Goal: Task Accomplishment & Management: Complete application form

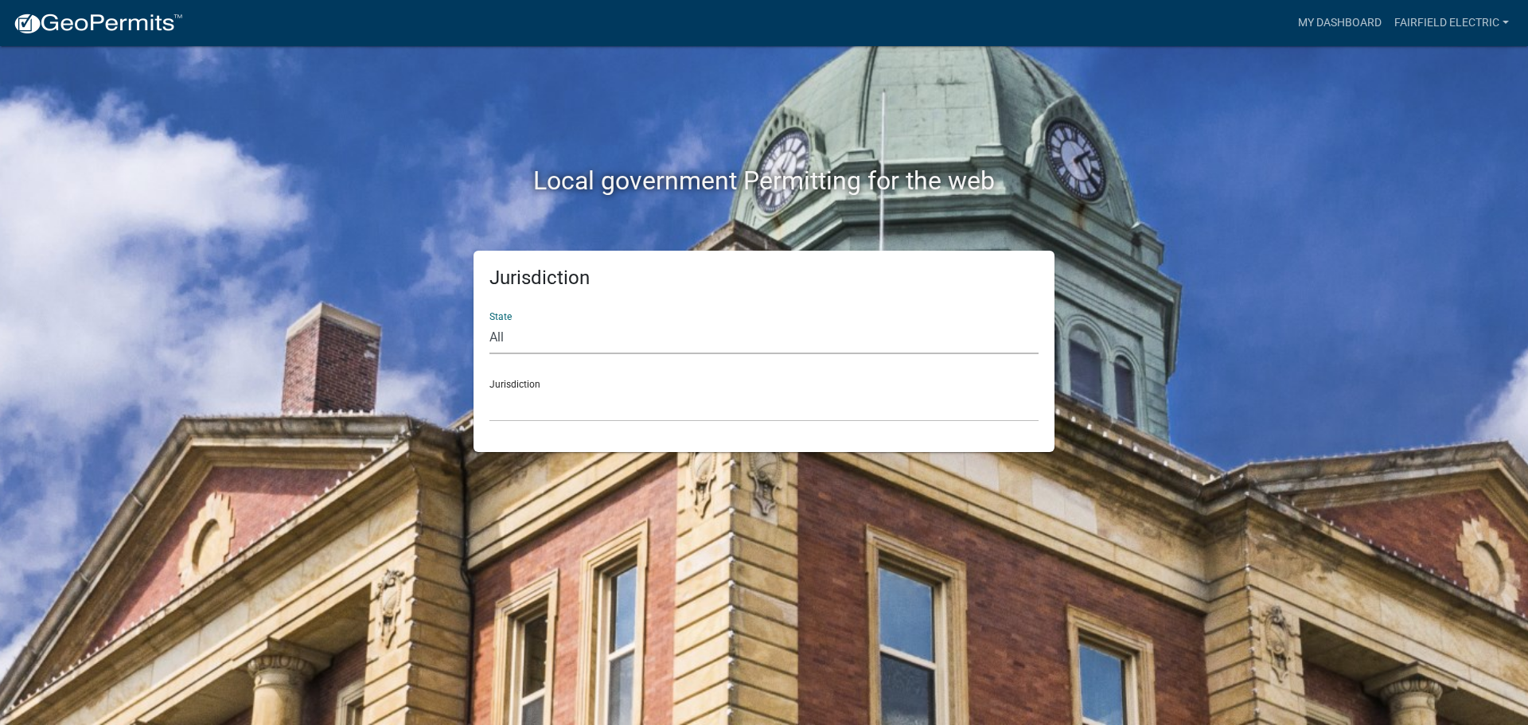
click at [501, 341] on select "All [US_STATE] [US_STATE] [US_STATE] [US_STATE] [US_STATE] [US_STATE] [US_STATE…" at bounding box center [764, 338] width 549 height 33
select select "[US_STATE]"
click at [490, 322] on select "All [US_STATE] [US_STATE] [US_STATE] [US_STATE] [US_STATE] [US_STATE] [US_STATE…" at bounding box center [764, 338] width 549 height 33
click at [521, 393] on select "City of [GEOGRAPHIC_DATA], [US_STATE] City of [GEOGRAPHIC_DATA], [US_STATE] Cit…" at bounding box center [764, 405] width 549 height 33
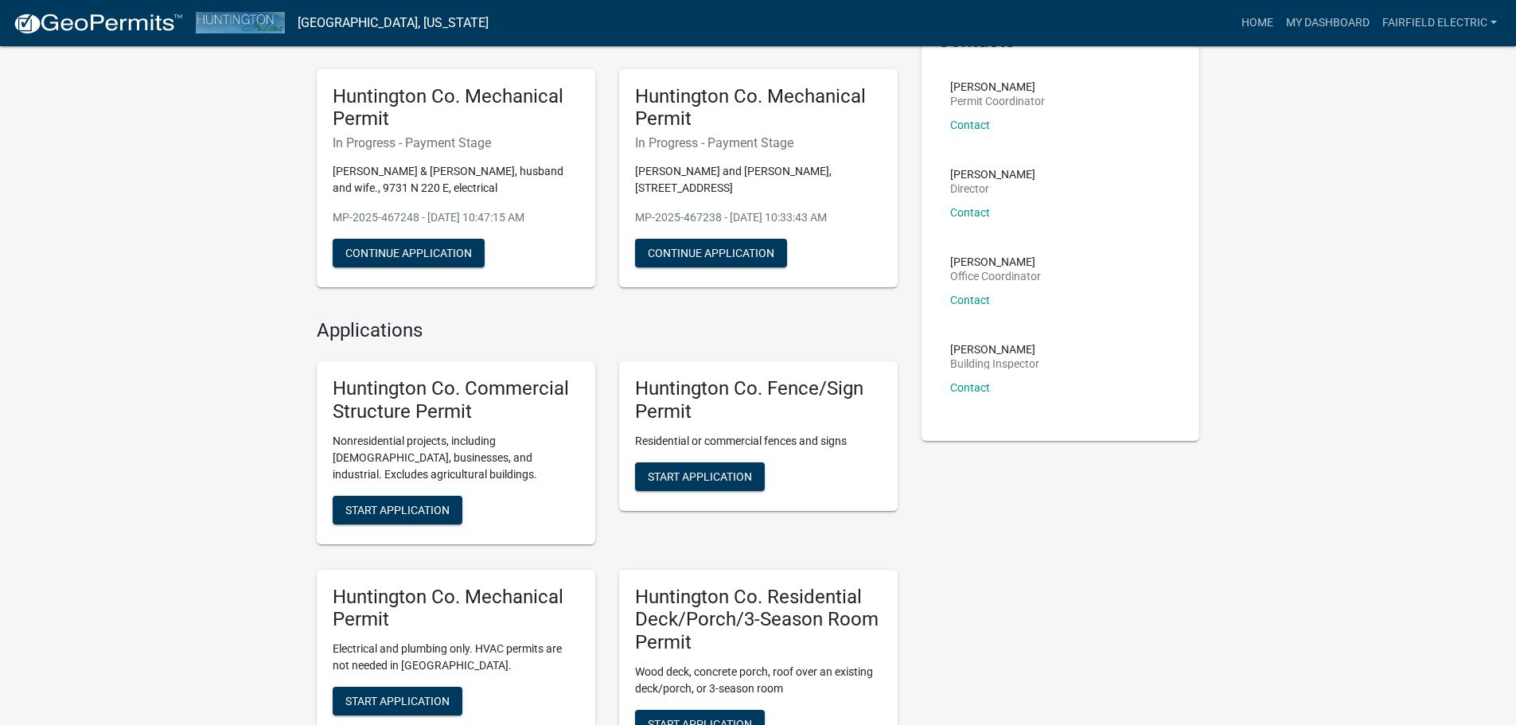
scroll to position [80, 0]
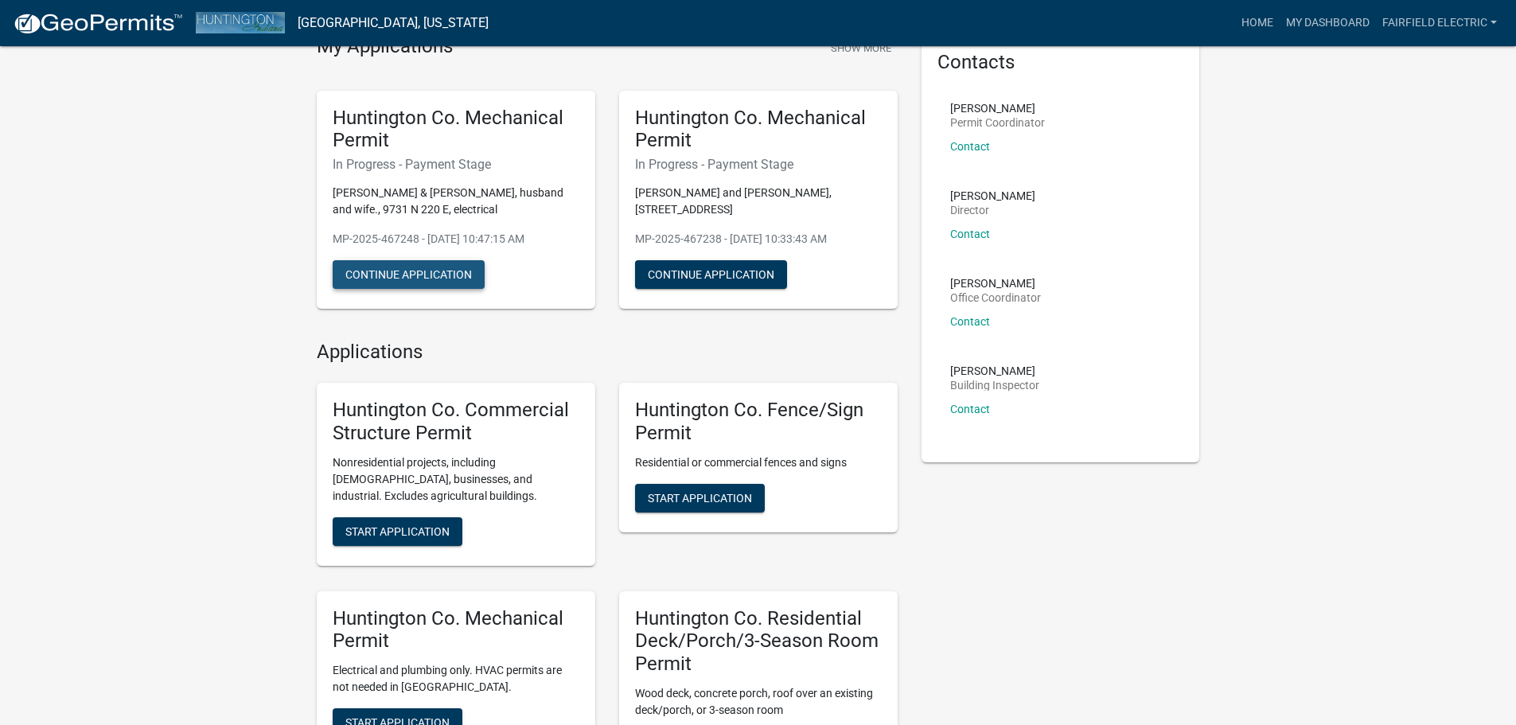
click at [411, 274] on button "Continue Application" at bounding box center [409, 274] width 152 height 29
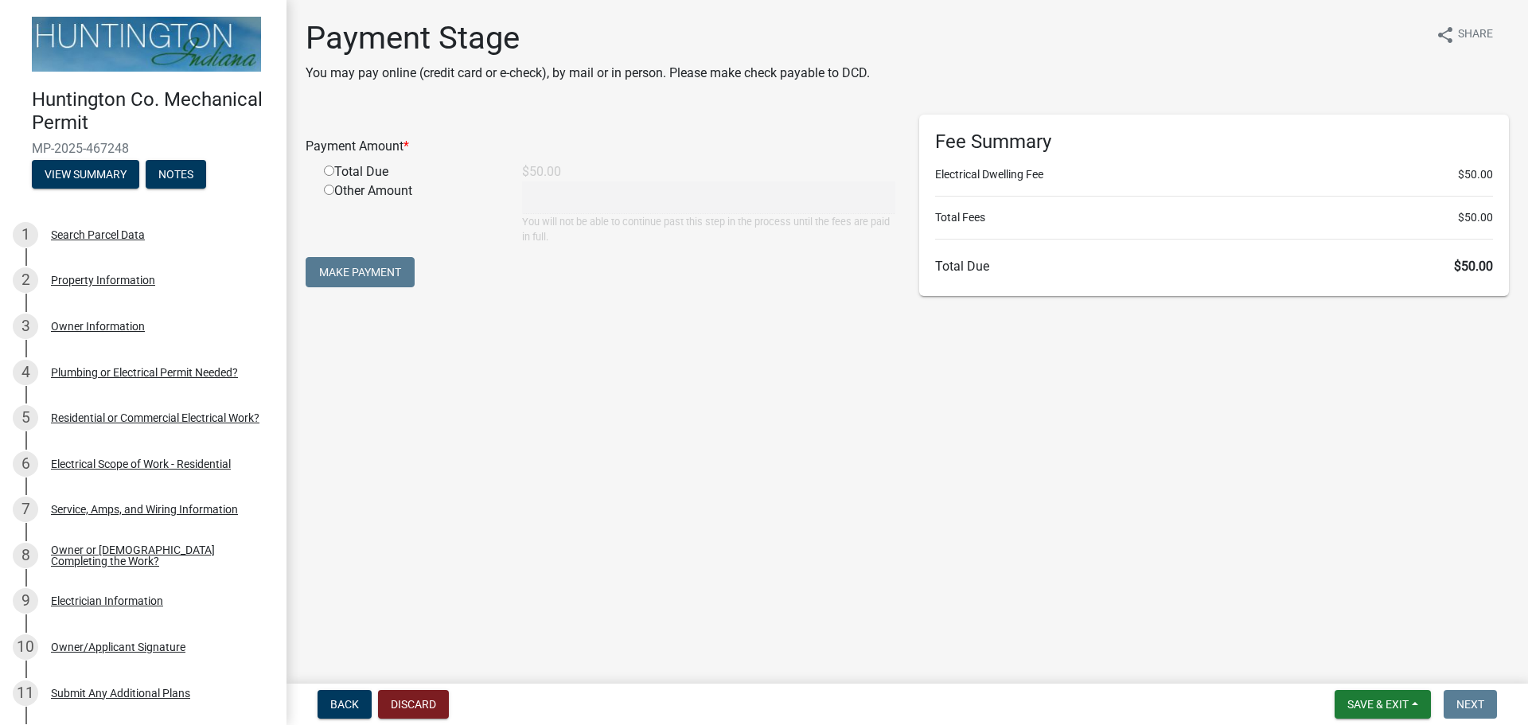
click at [325, 170] on input "radio" at bounding box center [329, 171] width 10 height 10
radio input "true"
type input "50"
click at [353, 263] on button "Make Payment" at bounding box center [360, 272] width 109 height 30
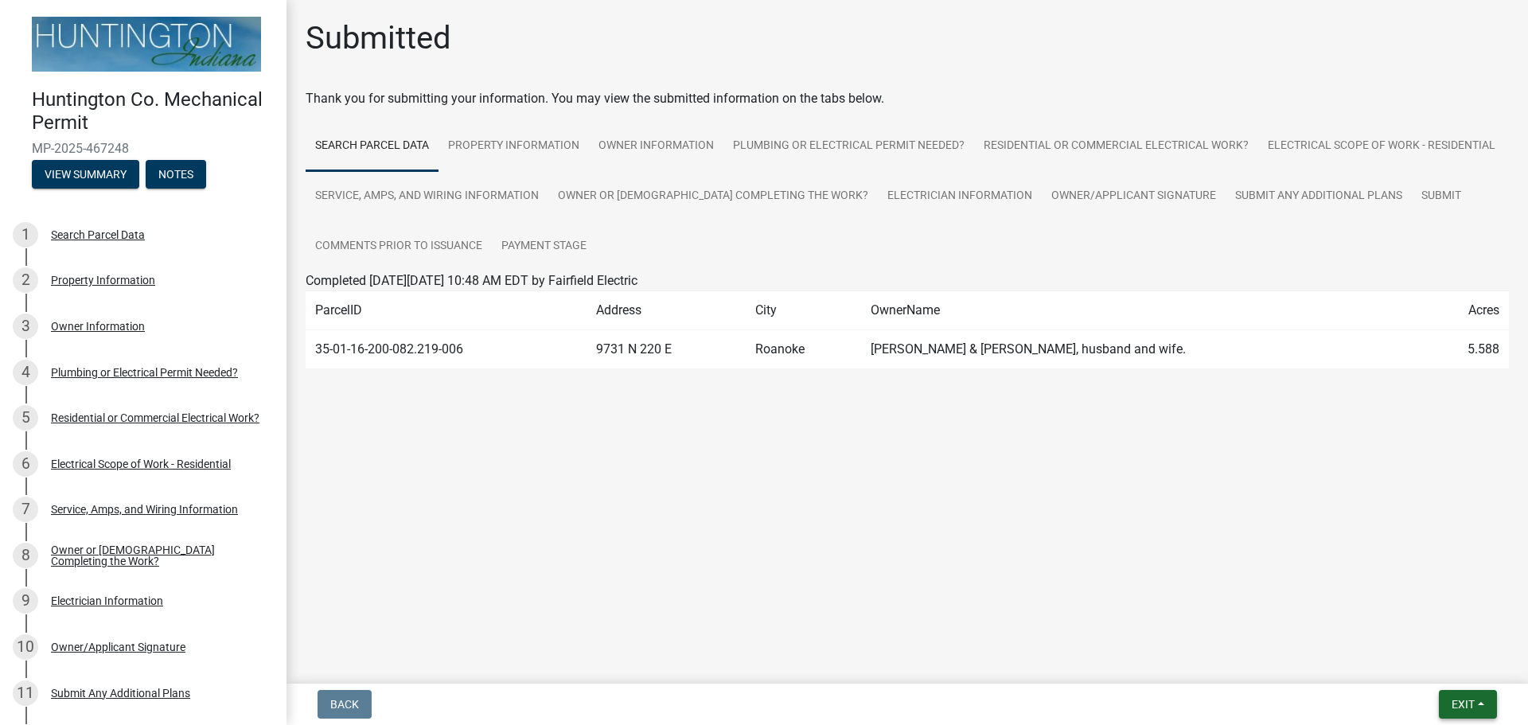
click at [1454, 706] on span "Exit" at bounding box center [1463, 704] width 23 height 13
click at [1415, 661] on button "Save & Exit" at bounding box center [1433, 663] width 127 height 38
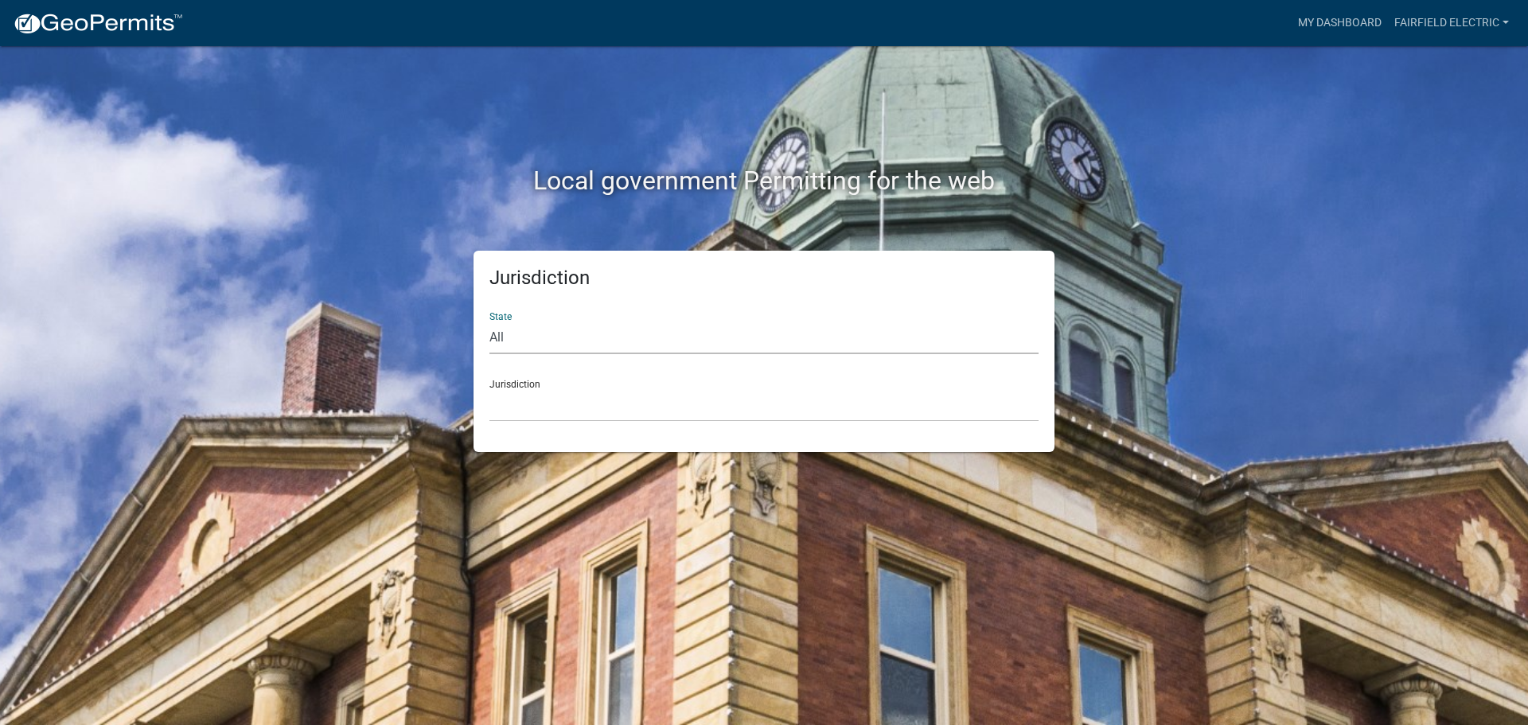
click at [528, 340] on select "All [US_STATE] [US_STATE] [US_STATE] [US_STATE] [US_STATE] [US_STATE] [US_STATE…" at bounding box center [764, 338] width 549 height 33
select select "[US_STATE]"
click at [490, 322] on select "All [US_STATE] [US_STATE] [US_STATE] [US_STATE] [US_STATE] [US_STATE] [US_STATE…" at bounding box center [764, 338] width 549 height 33
click at [535, 422] on div "Jurisdiction State All [US_STATE] [US_STATE] [US_STATE] [US_STATE] [US_STATE] […" at bounding box center [764, 351] width 581 height 201
click at [535, 415] on select "City of [GEOGRAPHIC_DATA], [US_STATE] City of [GEOGRAPHIC_DATA], [US_STATE] Cit…" at bounding box center [764, 405] width 549 height 33
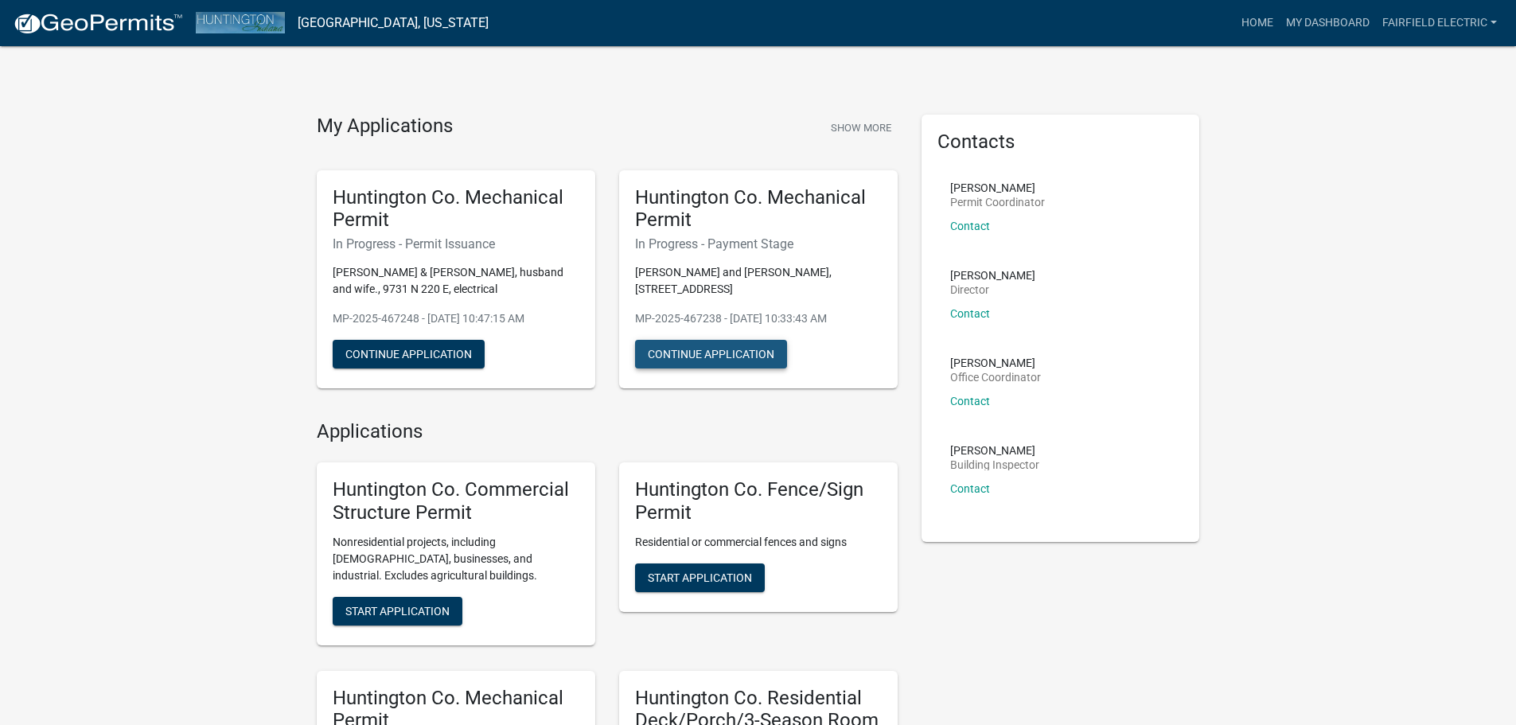
click at [701, 346] on button "Continue Application" at bounding box center [711, 354] width 152 height 29
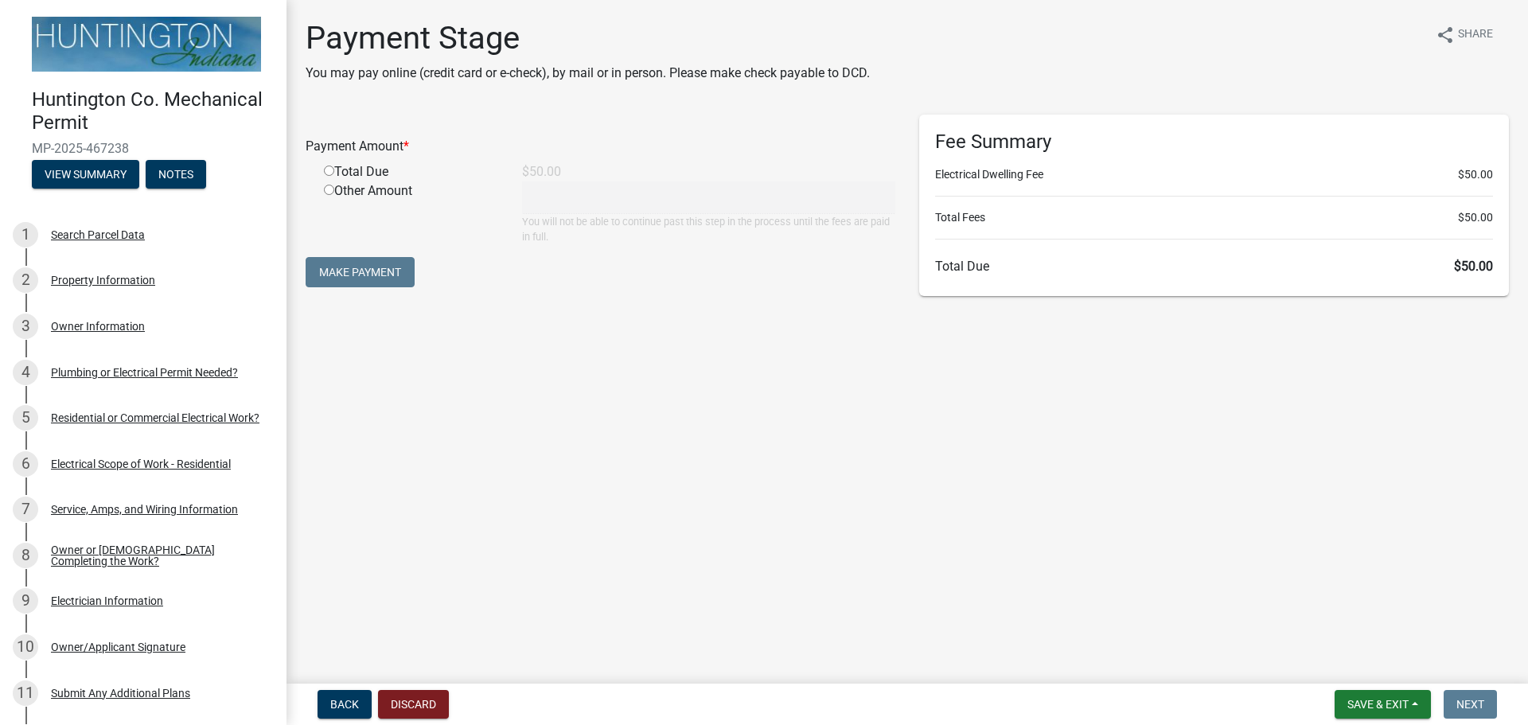
click at [332, 173] on input "radio" at bounding box center [329, 171] width 10 height 10
radio input "true"
type input "50"
click at [343, 272] on button "Make Payment" at bounding box center [360, 272] width 109 height 30
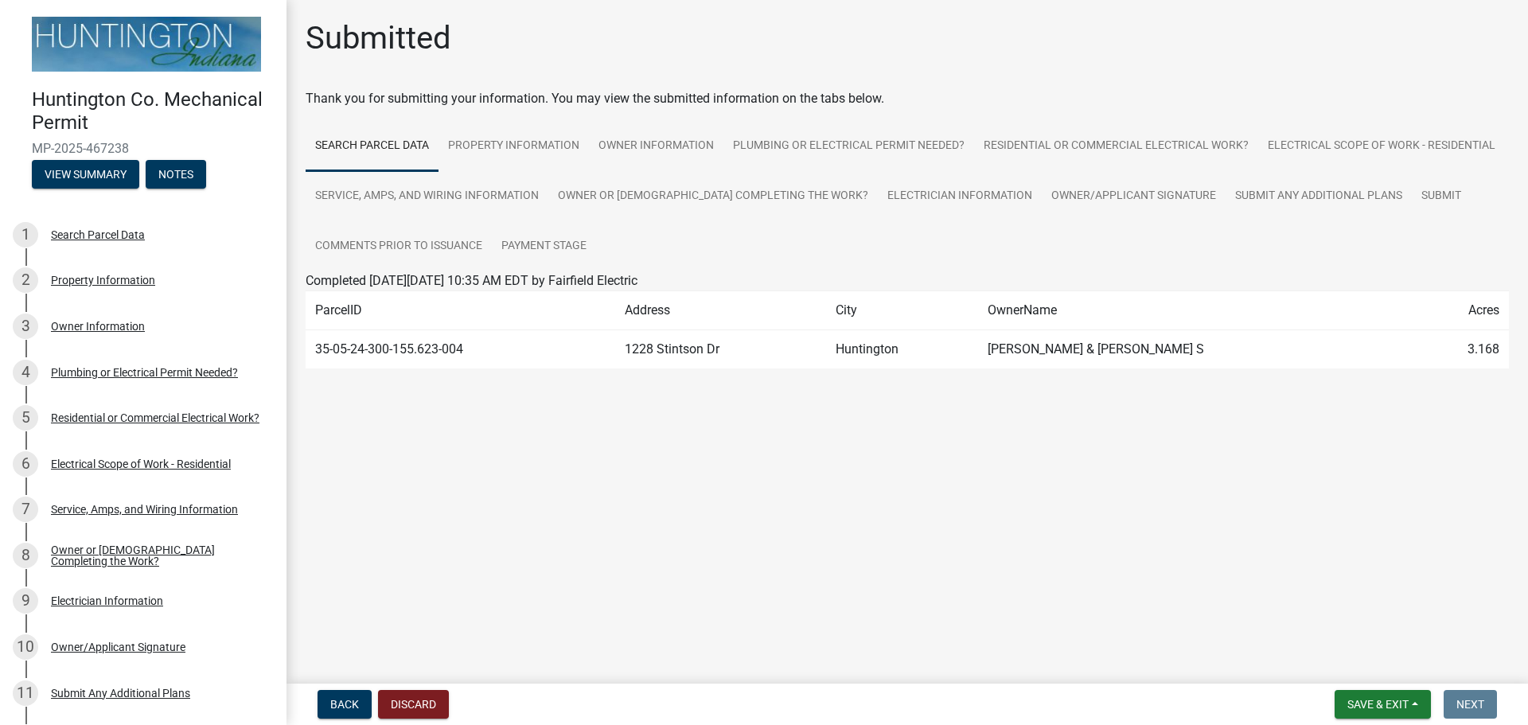
click at [1413, 449] on main "Submitted Thank you for submitting your information. You may view the submitted…" at bounding box center [908, 338] width 1242 height 677
click at [775, 560] on main "Submitted Thank you for submitting your information. You may view the submitted…" at bounding box center [908, 338] width 1242 height 677
click at [1452, 706] on span "Exit" at bounding box center [1463, 704] width 23 height 13
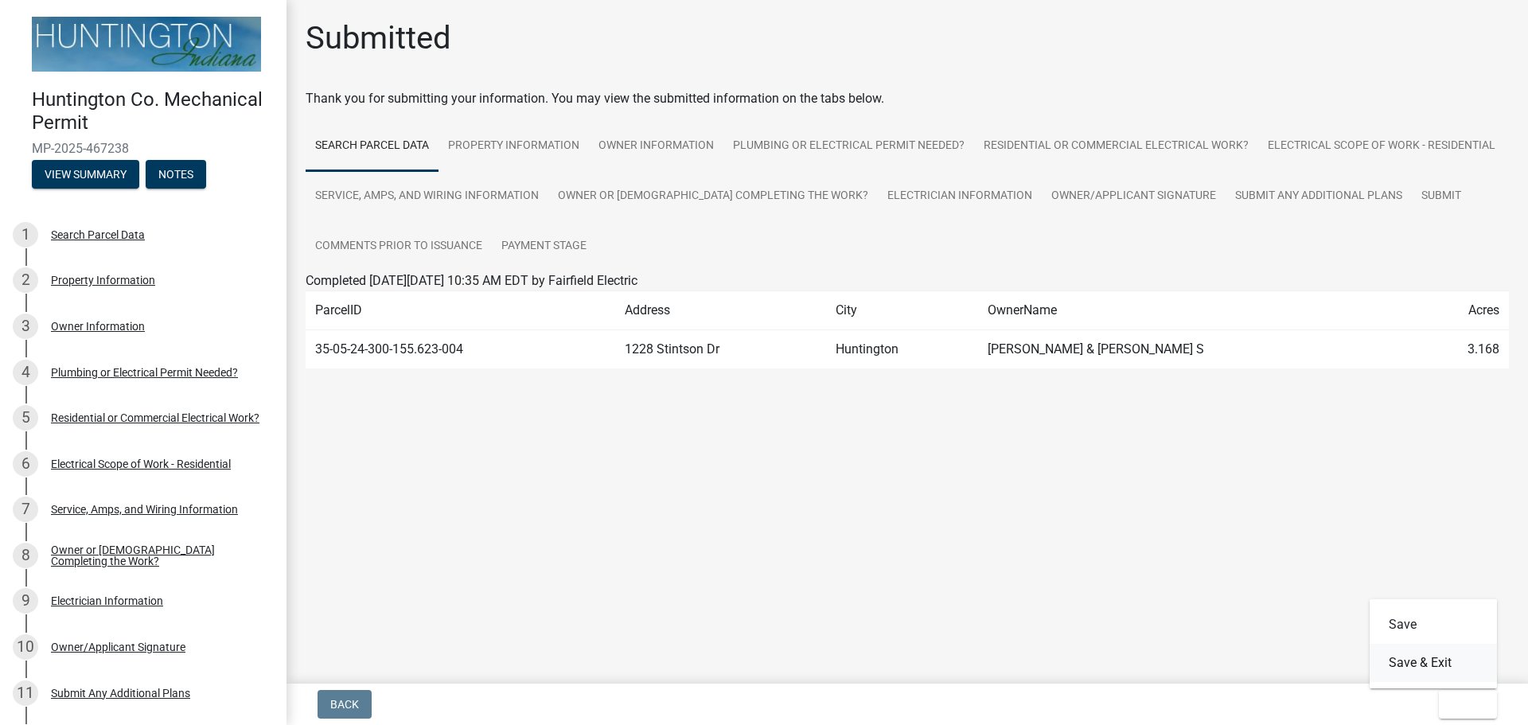
click at [1433, 668] on button "Save & Exit" at bounding box center [1433, 663] width 127 height 38
